Goal: Download file/media

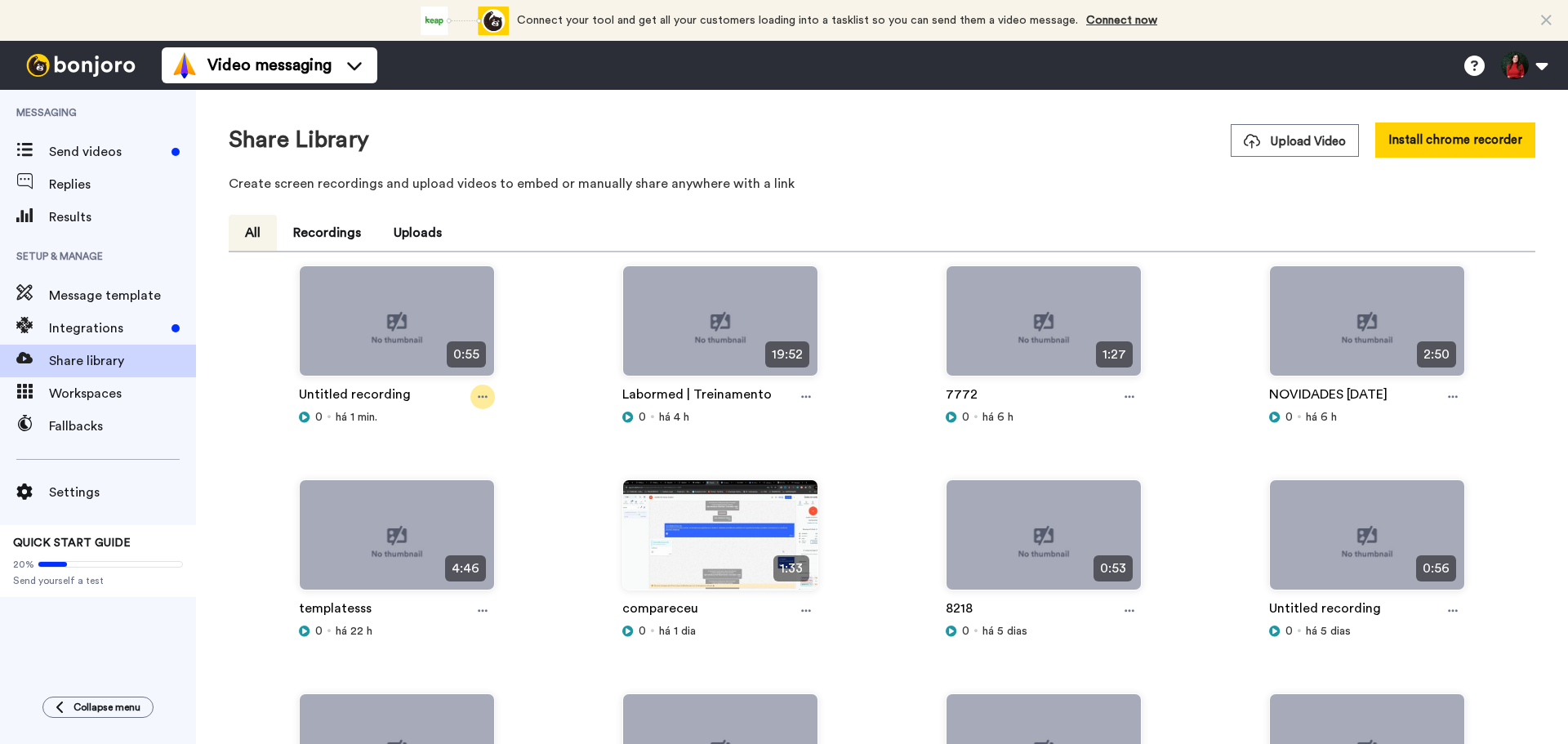
click at [483, 393] on icon at bounding box center [483, 397] width 10 height 11
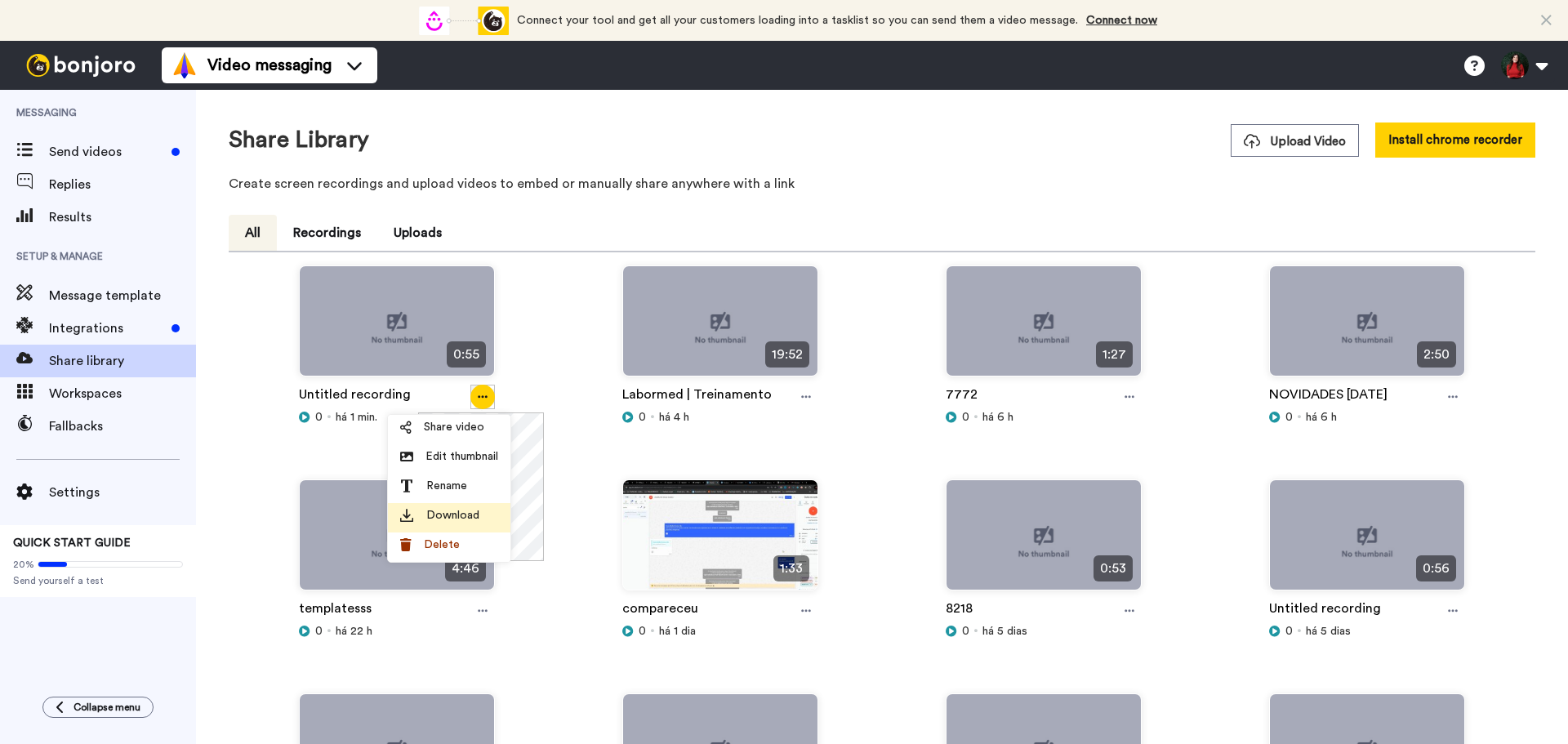
click at [475, 507] on span "Download" at bounding box center [453, 514] width 54 height 16
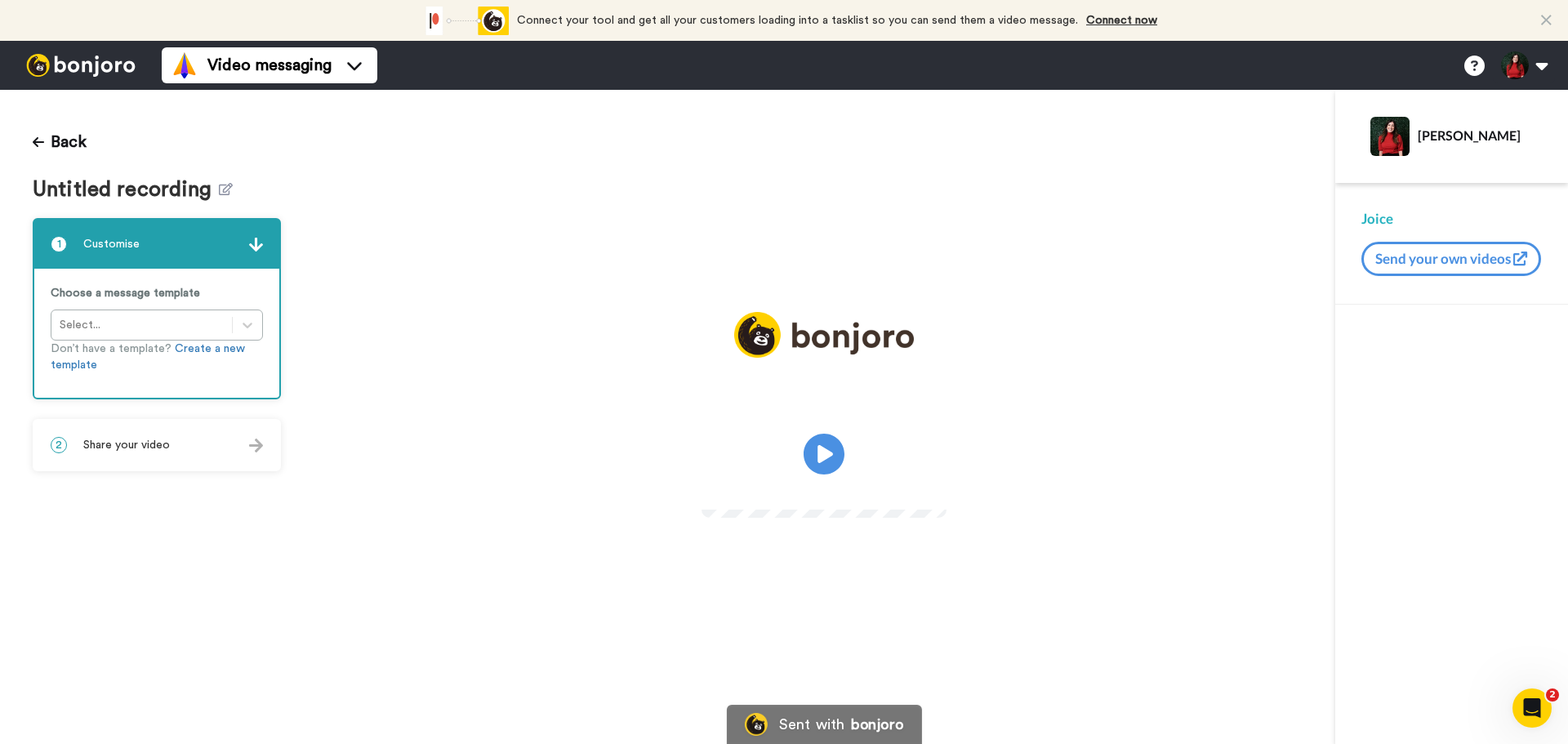
click at [768, 437] on video at bounding box center [824, 451] width 245 height 122
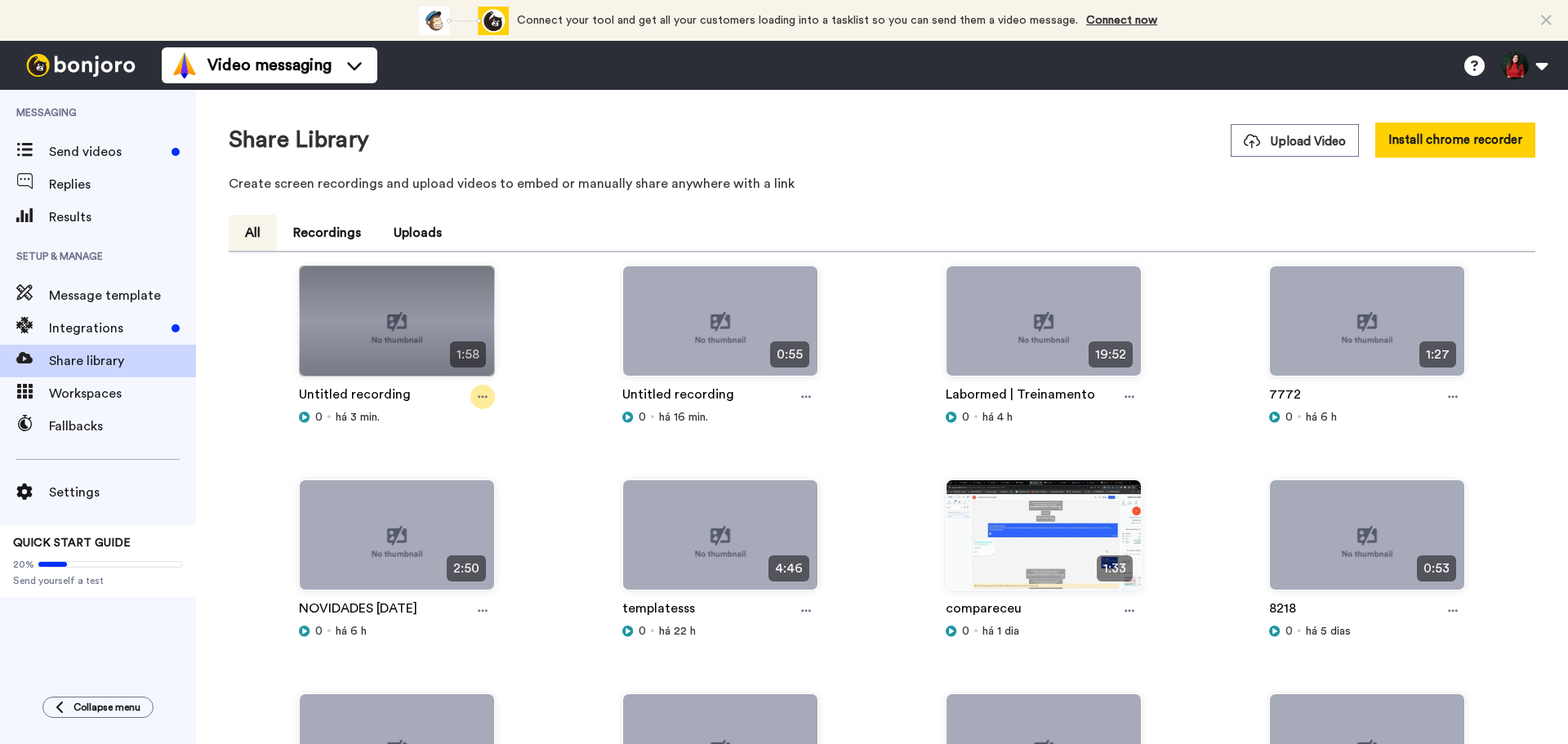
click at [481, 396] on icon at bounding box center [483, 397] width 10 height 3
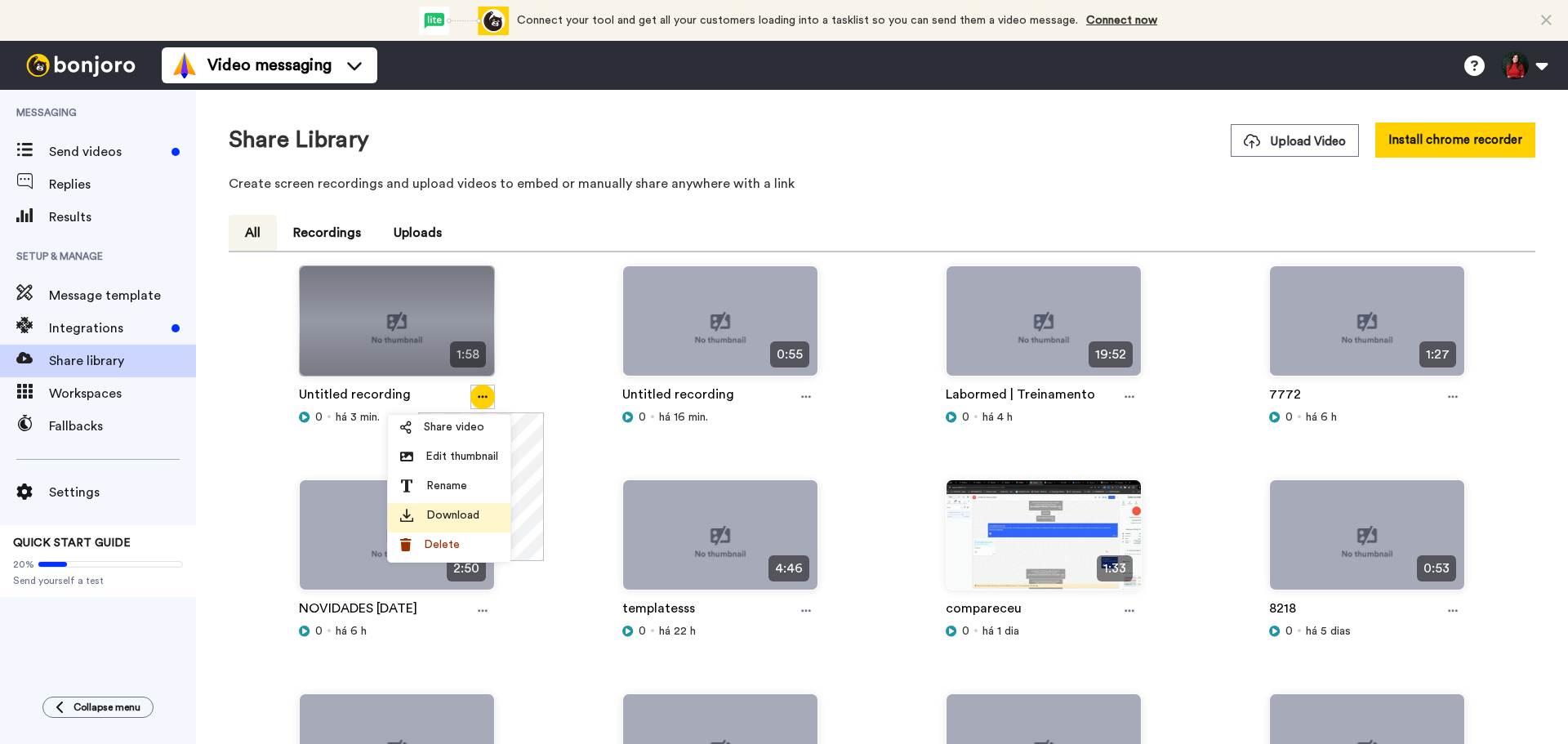
click at [471, 511] on span "Download" at bounding box center [453, 514] width 54 height 16
